Goal: Transaction & Acquisition: Book appointment/travel/reservation

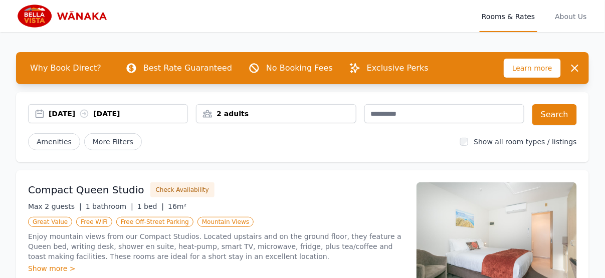
click at [51, 112] on div "[DATE] [DATE]" at bounding box center [118, 114] width 139 height 10
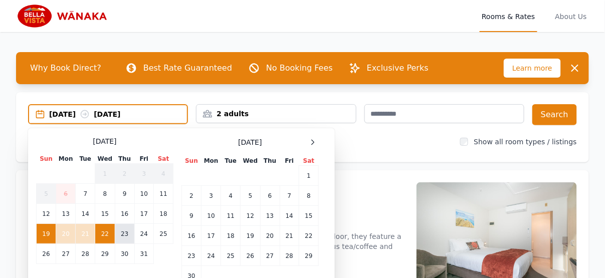
click at [123, 236] on td "23" at bounding box center [125, 234] width 20 height 20
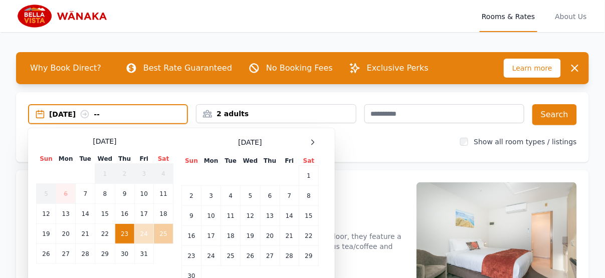
click at [162, 232] on td "25" at bounding box center [164, 234] width 20 height 20
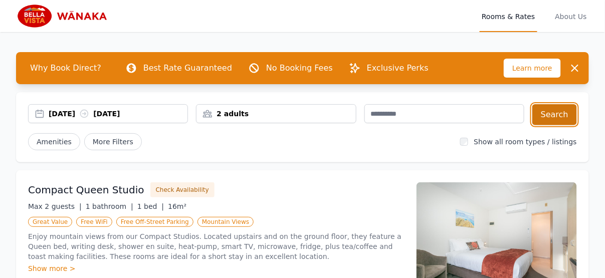
click at [546, 115] on button "Search" at bounding box center [554, 114] width 45 height 21
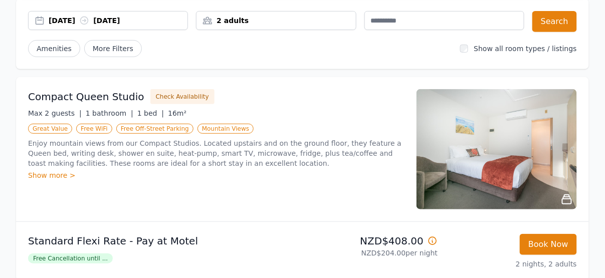
click at [59, 175] on div "Show more >" at bounding box center [216, 175] width 376 height 10
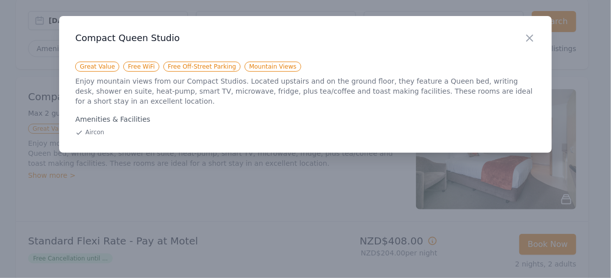
click at [523, 38] on h3 "Compact Queen Studio" at bounding box center [305, 38] width 460 height 12
click at [531, 36] on icon "button" at bounding box center [530, 38] width 12 height 12
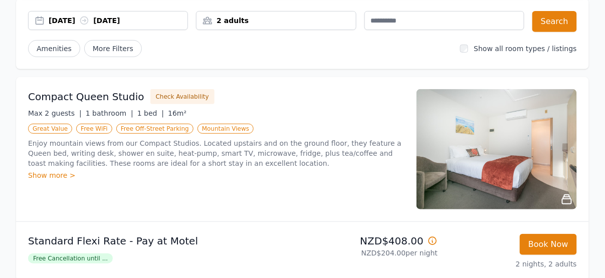
click at [533, 143] on img at bounding box center [496, 149] width 160 height 120
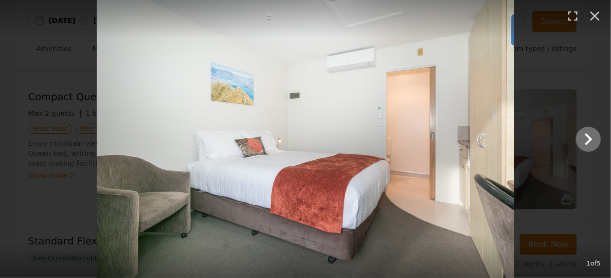
click at [494, 141] on img at bounding box center [306, 139] width 418 height 278
click at [586, 139] on icon "Show slide 2 of 5" at bounding box center [588, 139] width 24 height 24
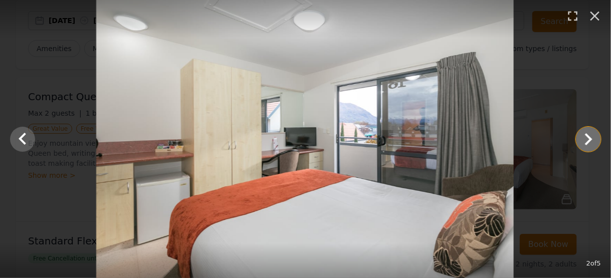
click at [586, 138] on icon "Show slide 3 of 5" at bounding box center [588, 139] width 24 height 24
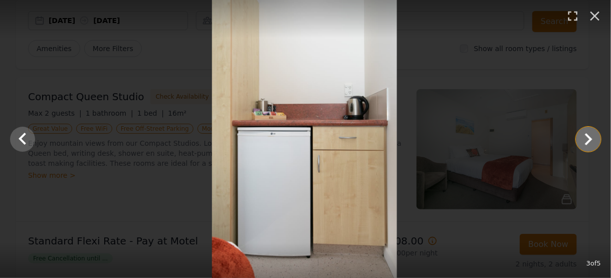
click at [588, 139] on icon "Show slide 4 of 5" at bounding box center [588, 139] width 24 height 24
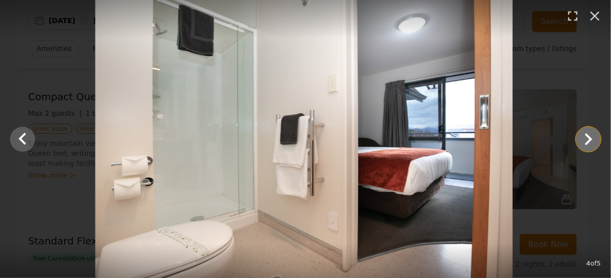
click at [588, 139] on icon "Show slide 5 of 5" at bounding box center [588, 139] width 24 height 24
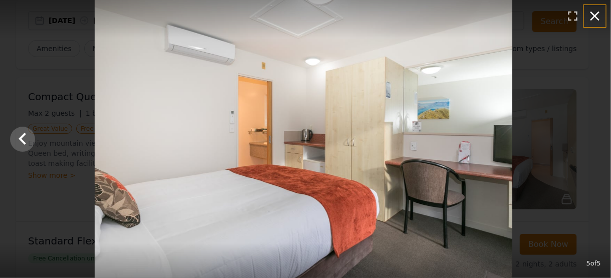
click at [597, 12] on icon "button" at bounding box center [595, 16] width 16 height 16
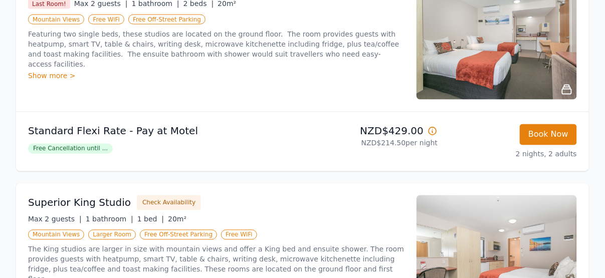
scroll to position [374, 0]
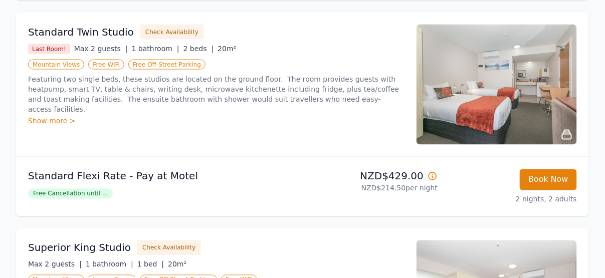
click at [64, 116] on div "Show more >" at bounding box center [216, 121] width 376 height 10
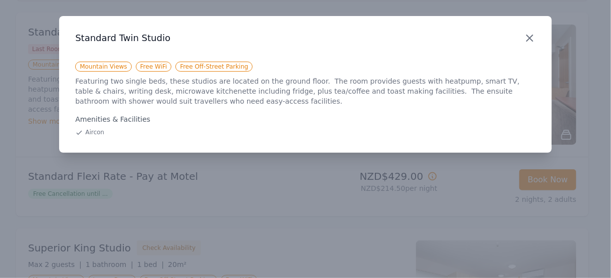
click at [528, 39] on icon "button" at bounding box center [530, 38] width 12 height 12
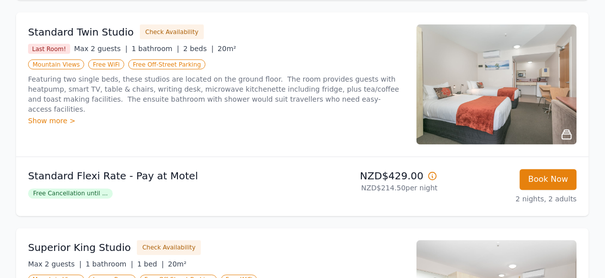
click at [566, 137] on icon at bounding box center [567, 135] width 12 height 12
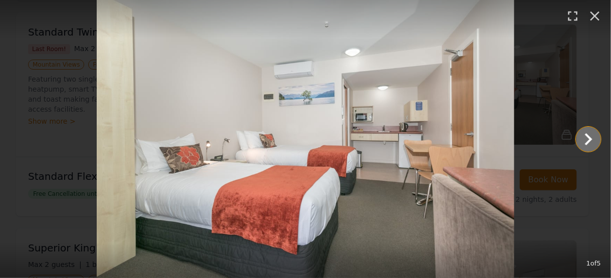
click at [576, 139] on icon "Show slide 2 of 5" at bounding box center [588, 139] width 24 height 24
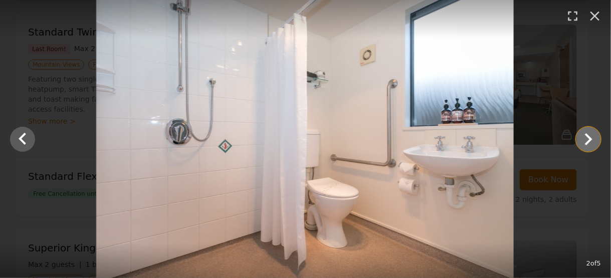
click at [588, 139] on icon "Show slide 3 of 5" at bounding box center [588, 139] width 24 height 24
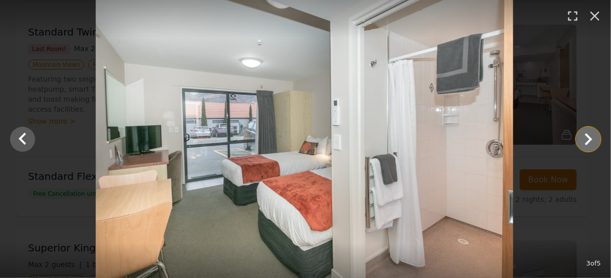
click at [592, 141] on icon "Show slide 4 of 5" at bounding box center [588, 139] width 24 height 24
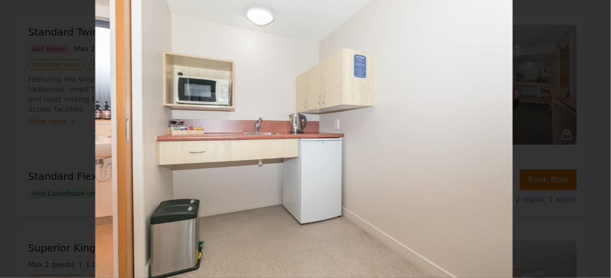
click at [592, 141] on icon "Show slide 5 of 5" at bounding box center [588, 139] width 24 height 24
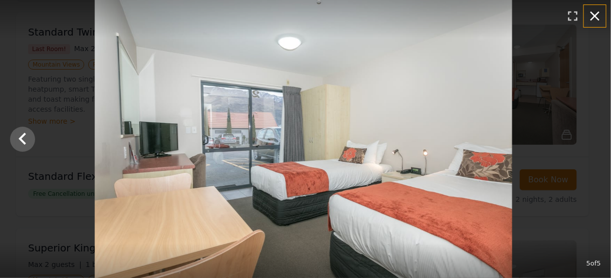
click at [599, 16] on icon "button" at bounding box center [595, 16] width 16 height 16
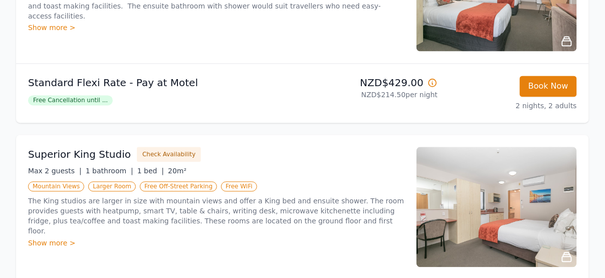
scroll to position [467, 0]
click at [563, 255] on icon at bounding box center [566, 257] width 9 height 9
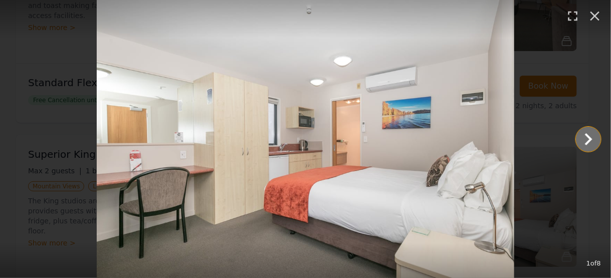
click at [591, 141] on icon "Show slide 2 of 8" at bounding box center [588, 139] width 24 height 24
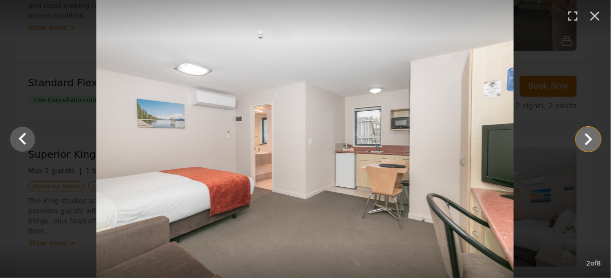
click at [591, 141] on icon "Show slide 3 of 8" at bounding box center [588, 139] width 24 height 24
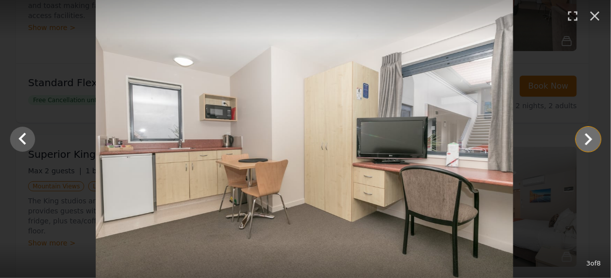
click at [591, 142] on icon "Show slide 4 of 8" at bounding box center [588, 139] width 24 height 24
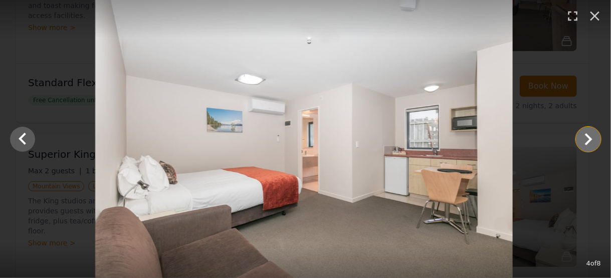
click at [591, 143] on icon "Show slide 5 of 8" at bounding box center [588, 139] width 24 height 24
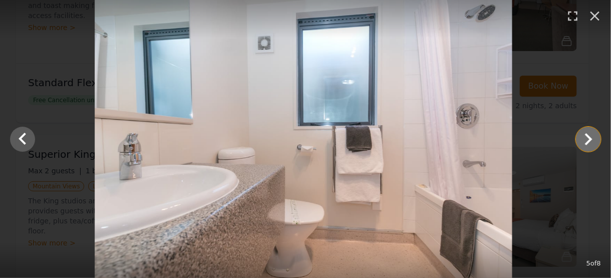
click at [591, 143] on icon "Show slide 6 of 8" at bounding box center [588, 139] width 24 height 24
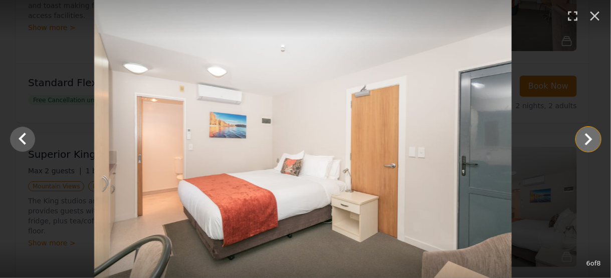
click at [591, 143] on icon "Show slide 7 of 8" at bounding box center [588, 139] width 24 height 24
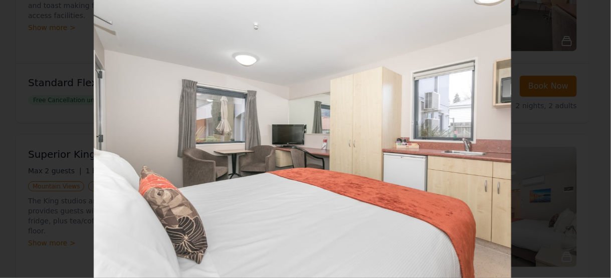
click at [591, 143] on icon "Show slide 8 of 8" at bounding box center [588, 139] width 24 height 24
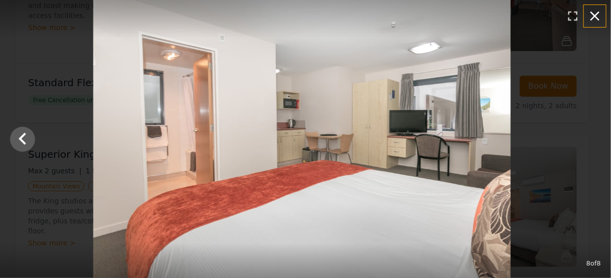
click at [597, 11] on icon "button" at bounding box center [595, 16] width 16 height 16
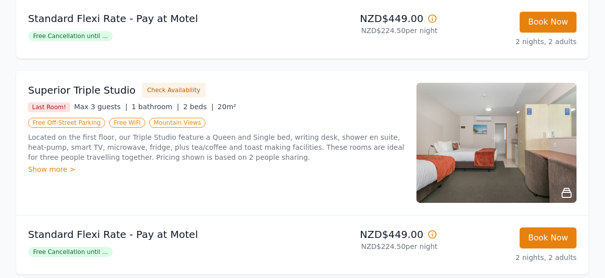
scroll to position [748, 0]
click at [567, 192] on icon at bounding box center [567, 192] width 12 height 12
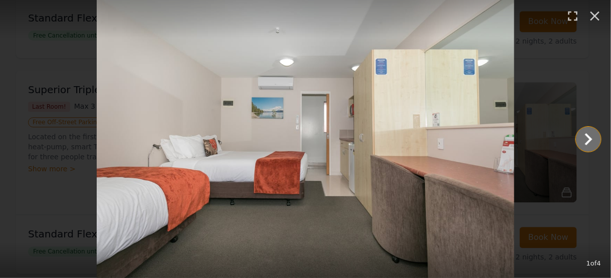
click at [593, 142] on icon "Show slide 2 of 4" at bounding box center [588, 139] width 24 height 24
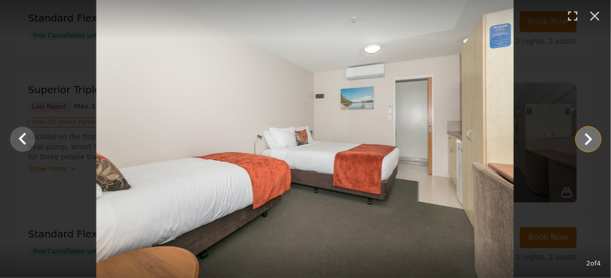
click at [593, 142] on icon "Show slide 3 of 4" at bounding box center [588, 139] width 24 height 24
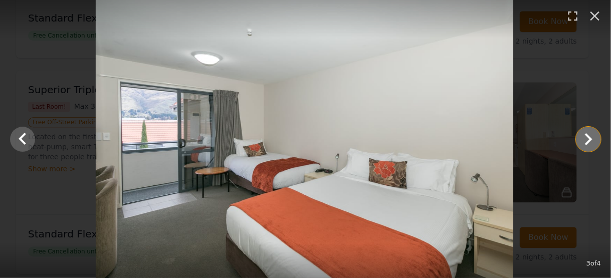
click at [593, 142] on icon "Show slide 4 of 4" at bounding box center [588, 139] width 24 height 24
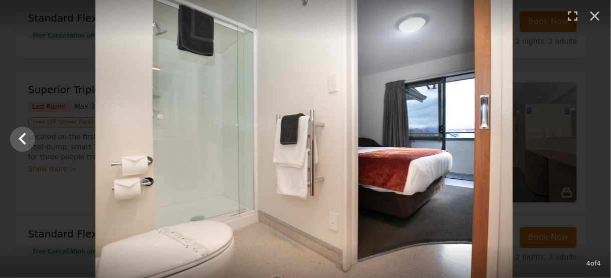
click at [593, 142] on div at bounding box center [303, 139] width 611 height 278
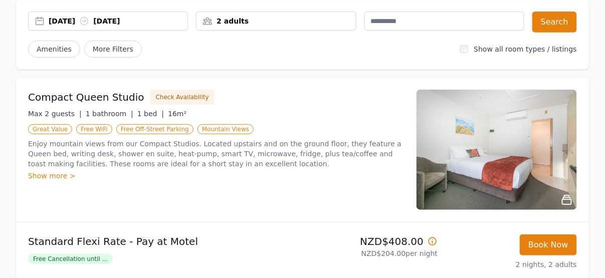
scroll to position [93, 0]
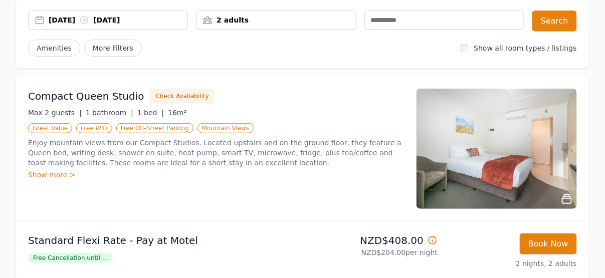
scroll to position [93, 0]
click at [565, 198] on icon at bounding box center [566, 199] width 9 height 9
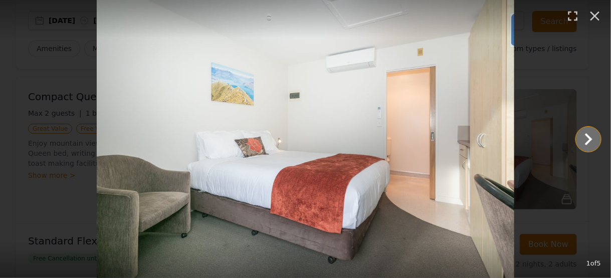
click at [586, 145] on icon "Show slide 2 of 5" at bounding box center [588, 139] width 24 height 24
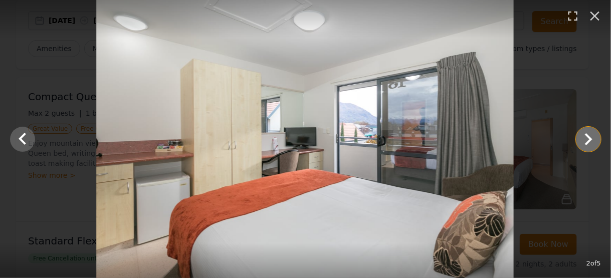
click at [587, 146] on icon "Show slide 3 of 5" at bounding box center [588, 139] width 24 height 24
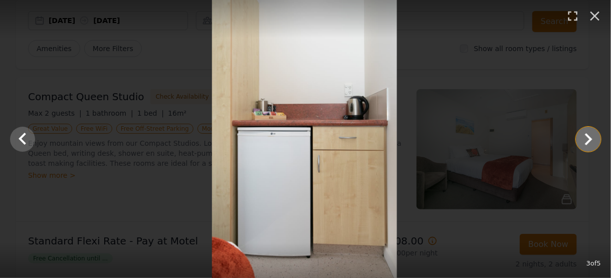
click at [587, 146] on icon "Show slide 4 of 5" at bounding box center [588, 139] width 24 height 24
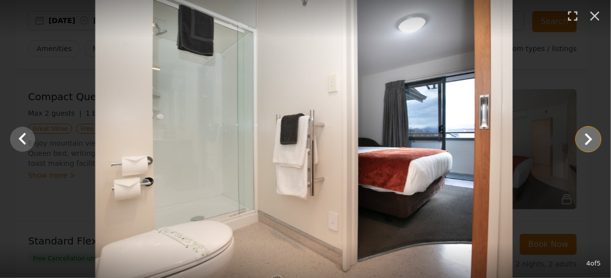
click at [587, 146] on icon "Show slide 5 of 5" at bounding box center [588, 139] width 24 height 24
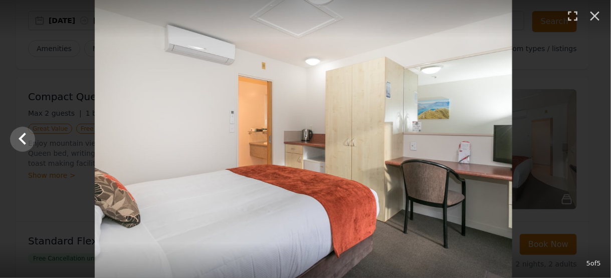
click at [587, 146] on div at bounding box center [303, 139] width 611 height 278
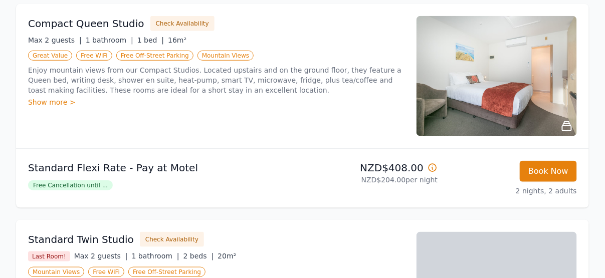
scroll to position [187, 0]
